Goal: Transaction & Acquisition: Download file/media

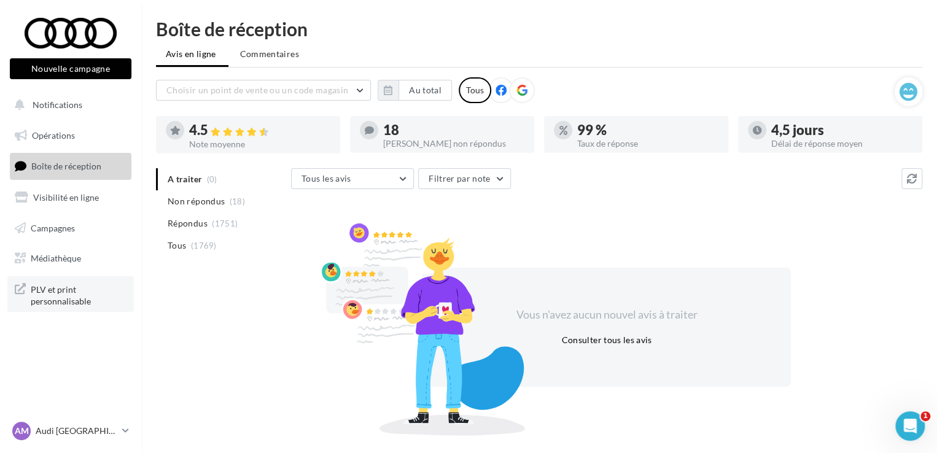
click at [69, 281] on span "PLV et print personnalisable" at bounding box center [79, 294] width 96 height 26
click at [75, 255] on span "Médiathèque" at bounding box center [56, 258] width 50 height 10
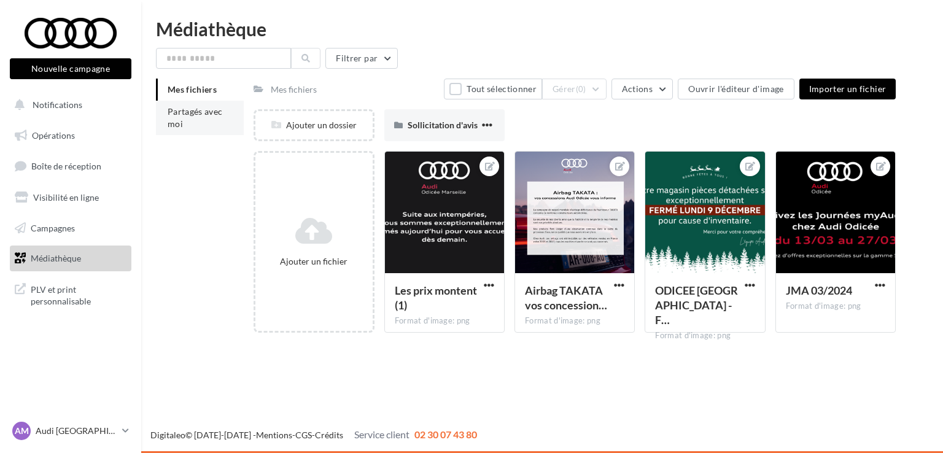
click at [176, 126] on span "Partagés avec moi" at bounding box center [195, 117] width 55 height 23
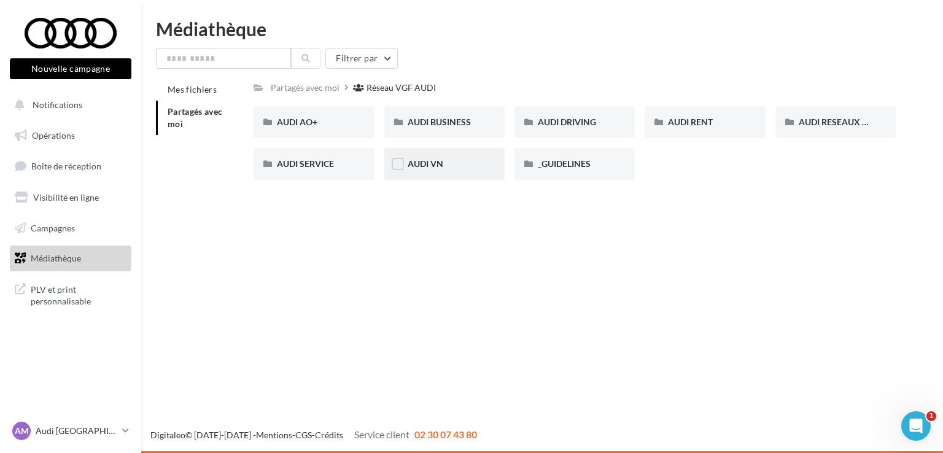
click at [414, 169] on div "AUDI VN" at bounding box center [445, 164] width 74 height 12
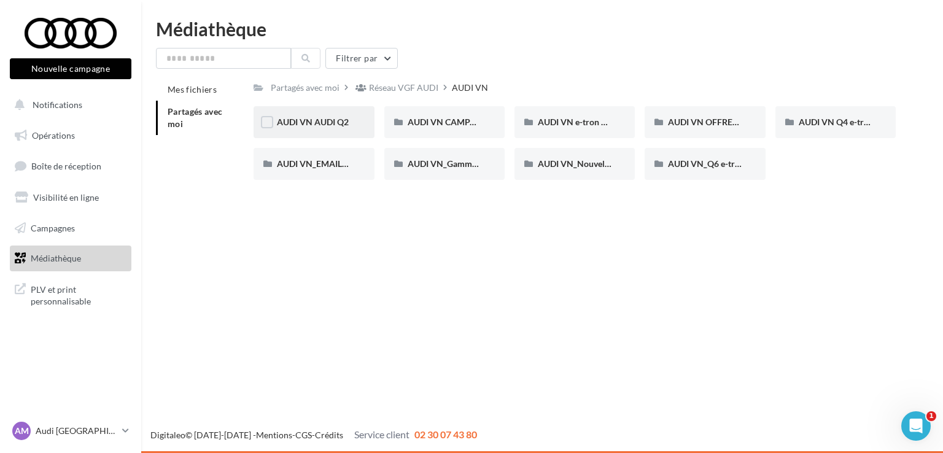
click at [301, 126] on span "AUDI VN AUDI Q2" at bounding box center [313, 122] width 72 height 10
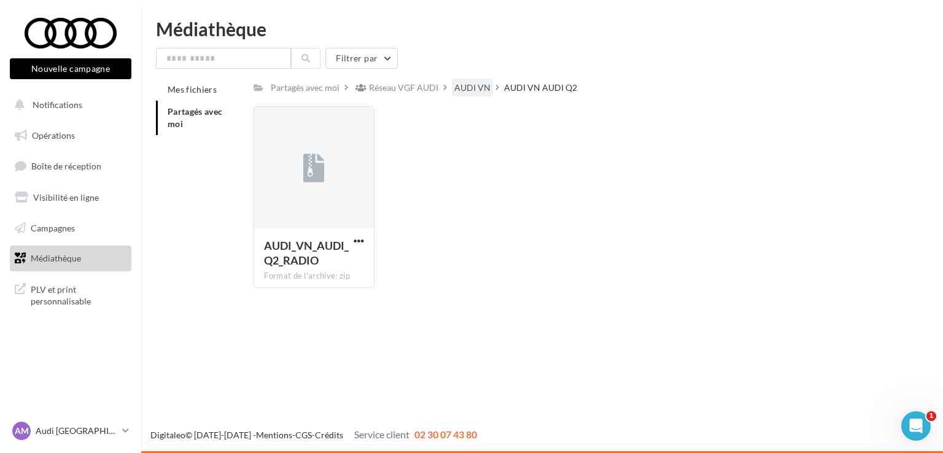
click at [454, 84] on div "AUDI VN" at bounding box center [472, 88] width 36 height 12
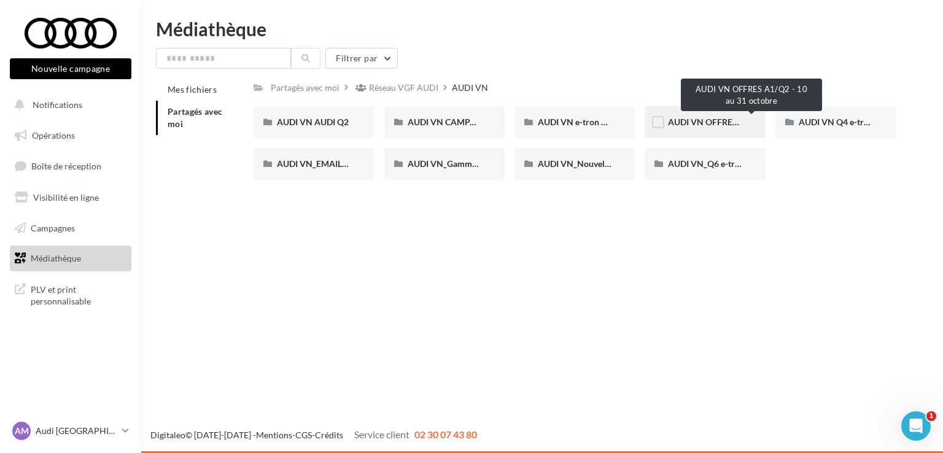
click at [706, 120] on span "AUDI VN OFFRES A1/Q2 - 10 au 31 octobre" at bounding box center [752, 122] width 168 height 10
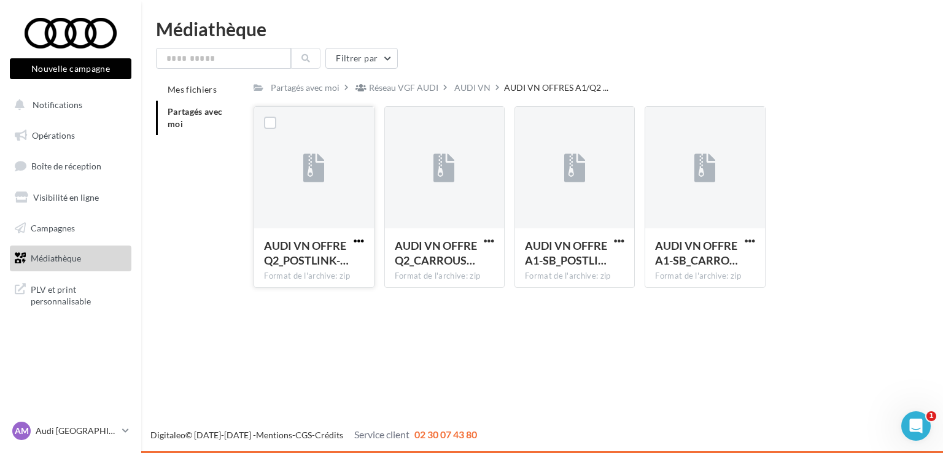
click at [360, 240] on span "button" at bounding box center [359, 241] width 10 height 10
click at [478, 241] on div "AUDI VN OFFRE Q2_CARROUS…" at bounding box center [437, 252] width 85 height 29
click at [484, 244] on span "button" at bounding box center [489, 241] width 10 height 10
click at [484, 257] on button "Télécharger" at bounding box center [435, 265] width 123 height 32
click at [622, 241] on span "button" at bounding box center [619, 241] width 10 height 10
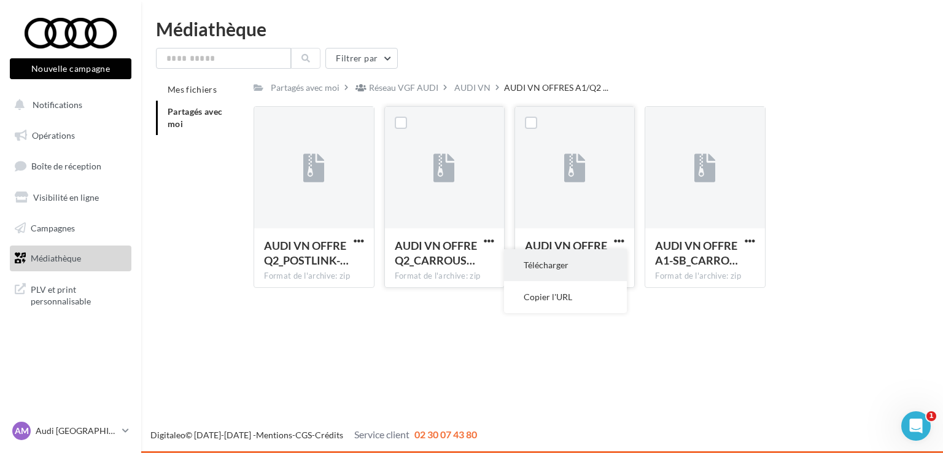
click at [605, 260] on button "Télécharger" at bounding box center [565, 265] width 123 height 32
click at [758, 238] on div "AUDI VN OFFRE A1-SB_CARRO… Format de l'archive: zip" at bounding box center [704, 257] width 119 height 58
click at [752, 244] on span "button" at bounding box center [750, 241] width 10 height 10
click at [733, 268] on button "Télécharger" at bounding box center [696, 265] width 123 height 32
click at [203, 205] on div "Mes fichiers Partagés avec moi Partagés avec moi Réseau VGF AUDI AUDI VN AUDI V…" at bounding box center [547, 188] width 782 height 219
